Goal: Task Accomplishment & Management: Manage account settings

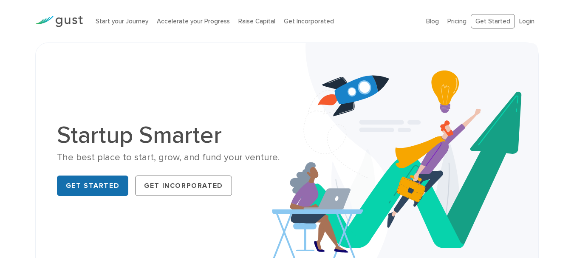
click at [93, 183] on link "Get Started" at bounding box center [93, 186] width 72 height 20
click at [524, 21] on link "Login" at bounding box center [527, 21] width 15 height 8
click at [527, 20] on link "Login" at bounding box center [527, 21] width 15 height 8
click at [529, 17] on li "Login" at bounding box center [527, 22] width 15 height 10
click at [528, 21] on link "Login" at bounding box center [527, 21] width 15 height 8
